Goal: Find specific page/section: Find specific page/section

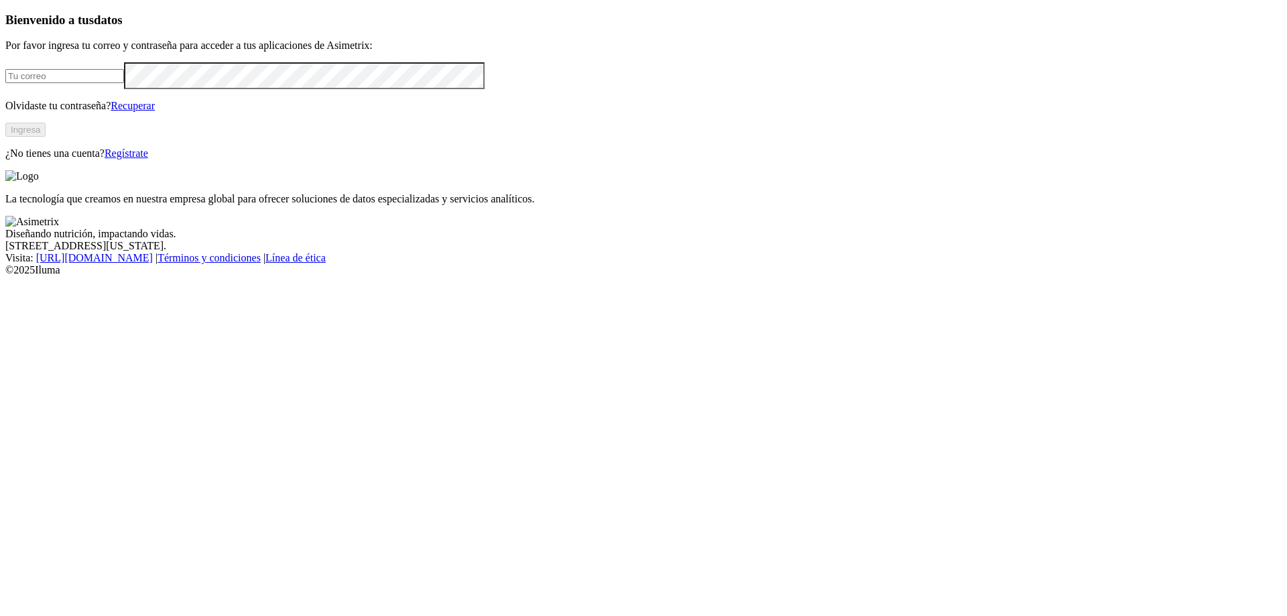
type input "[EMAIL_ADDRESS][PERSON_NAME][DOMAIN_NAME]"
click at [46, 137] on button "Ingresa" at bounding box center [25, 130] width 40 height 14
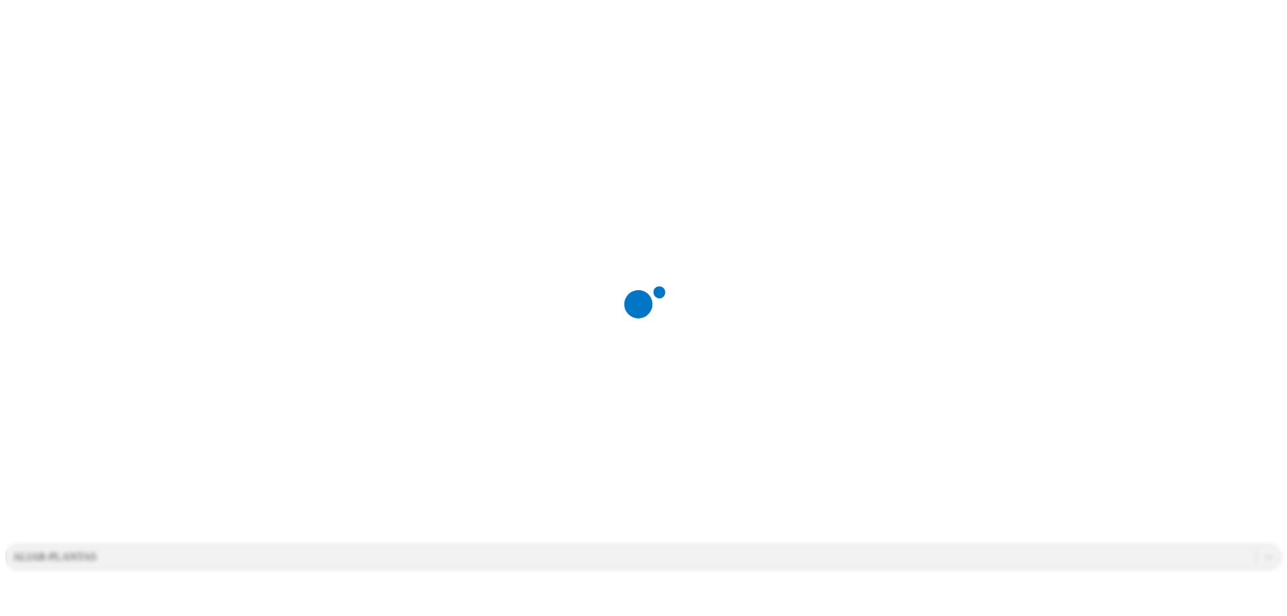
click at [891, 195] on div at bounding box center [648, 308] width 1287 height 616
drag, startPoint x: 492, startPoint y: 196, endPoint x: 511, endPoint y: 257, distance: 63.8
click at [511, 257] on div at bounding box center [648, 308] width 1287 height 616
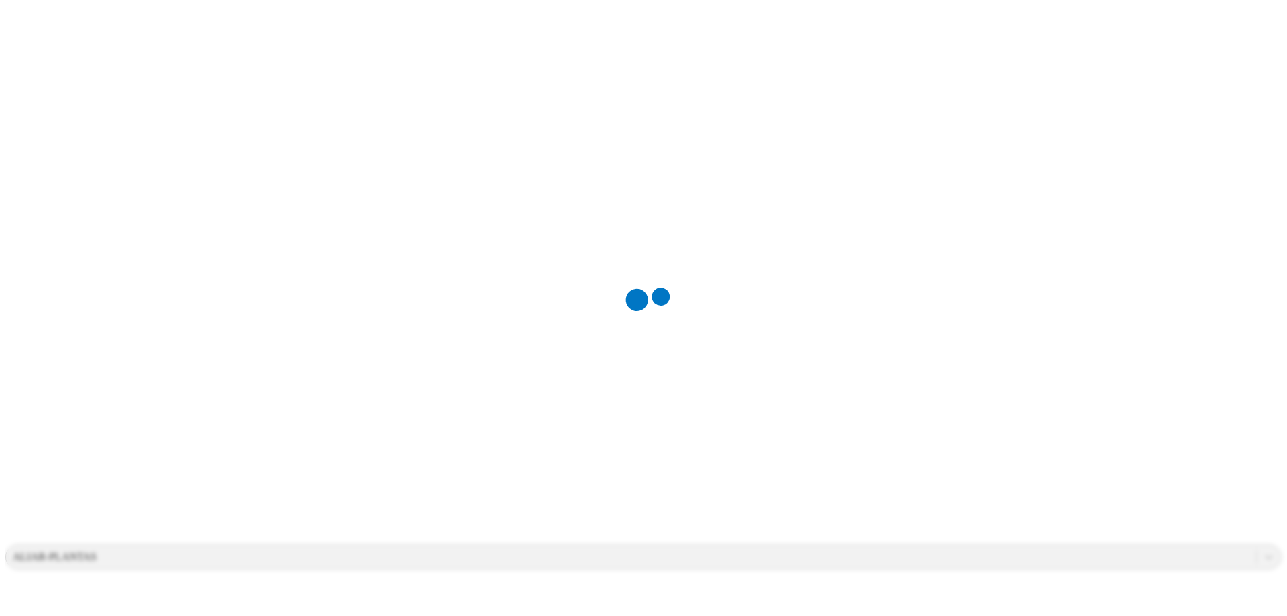
drag, startPoint x: 756, startPoint y: 357, endPoint x: 795, endPoint y: 276, distance: 89.7
click at [768, 343] on div at bounding box center [648, 308] width 1287 height 616
drag, startPoint x: 805, startPoint y: 123, endPoint x: 615, endPoint y: 195, distance: 202.8
click at [640, 195] on div at bounding box center [648, 308] width 1287 height 616
drag, startPoint x: 621, startPoint y: 223, endPoint x: 652, endPoint y: 371, distance: 150.8
